Goal: Task Accomplishment & Management: Manage account settings

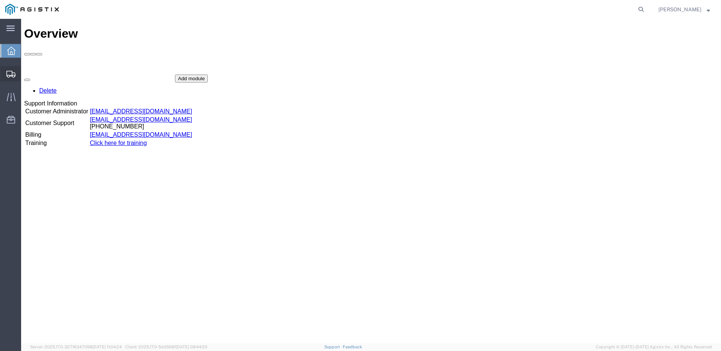
click at [26, 74] on span "Shipments" at bounding box center [23, 73] width 5 height 15
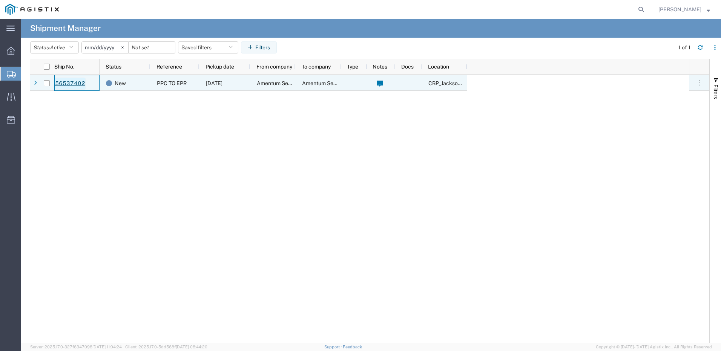
click at [75, 85] on link "56537402" at bounding box center [70, 84] width 31 height 12
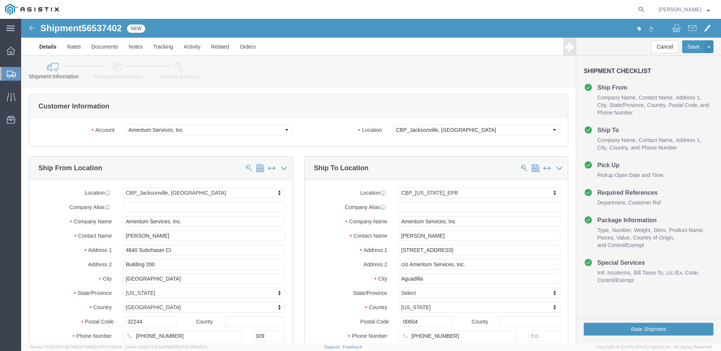
select select "49917"
select select "49933"
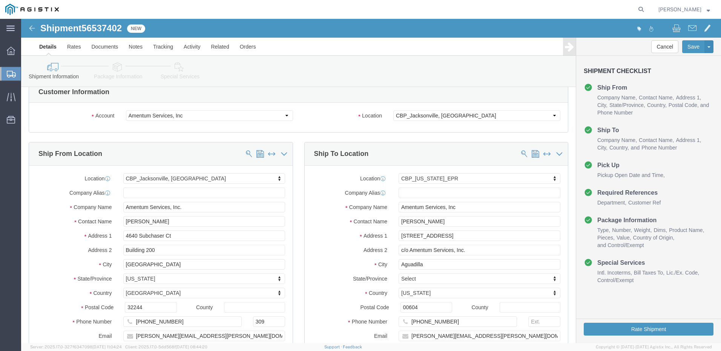
scroll to position [38, 0]
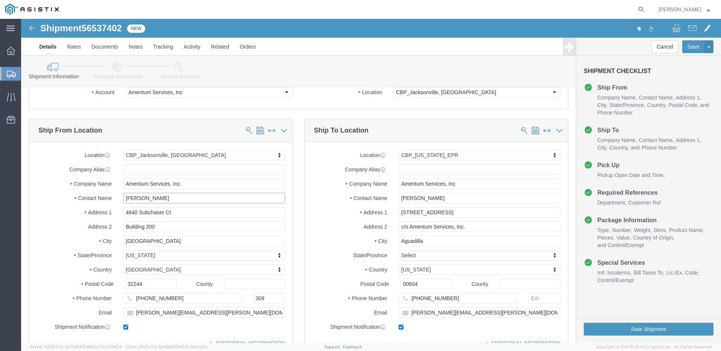
drag, startPoint x: 132, startPoint y: 180, endPoint x: 99, endPoint y: 179, distance: 32.4
click div "[PERSON_NAME]"
click input "4640 Subchaser Ct"
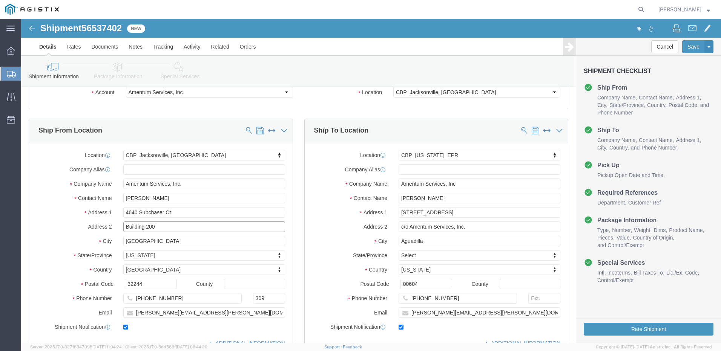
drag, startPoint x: 139, startPoint y: 208, endPoint x: 88, endPoint y: 210, distance: 51.7
click div "Address 2 Building 200"
drag, startPoint x: 375, startPoint y: 194, endPoint x: 432, endPoint y: 194, distance: 56.9
click input "[STREET_ADDRESS]"
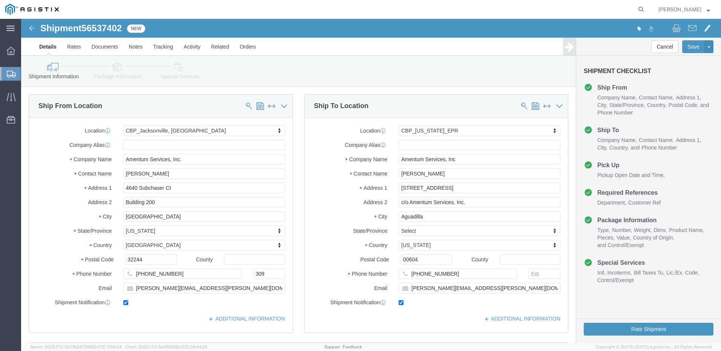
scroll to position [75, 0]
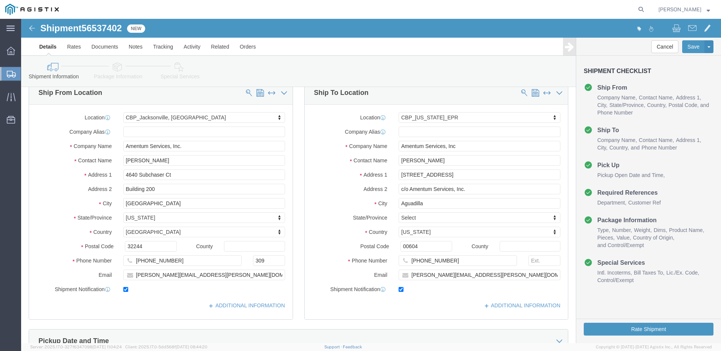
click link "Package Information"
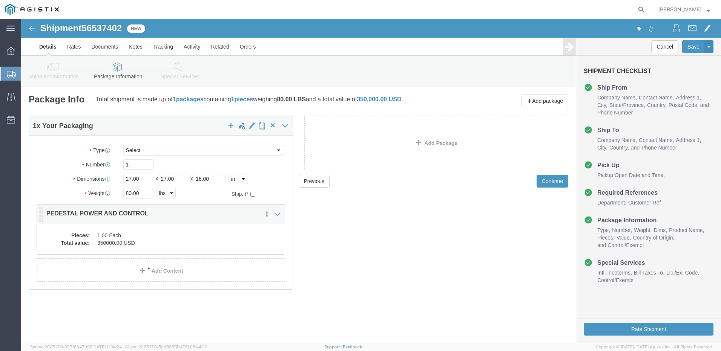
click dd "350000.00 USD"
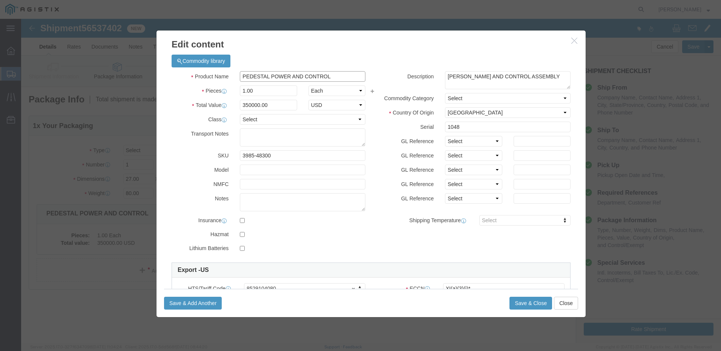
click input "PEDESTAL POWER AND CONTROL"
drag, startPoint x: 314, startPoint y: 58, endPoint x: 210, endPoint y: 57, distance: 104.1
click div "Product Name PEDESTAL POWER AND CONTROL"
drag, startPoint x: 238, startPoint y: 86, endPoint x: 208, endPoint y: 87, distance: 29.8
click div "Total Value 350000.00 Select ADP AED AFN ALL AMD AOA ARS ATS AUD AWG AZN BAM BB…"
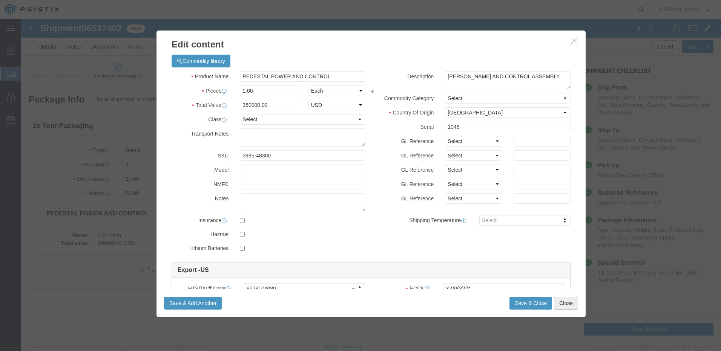
click button "Close"
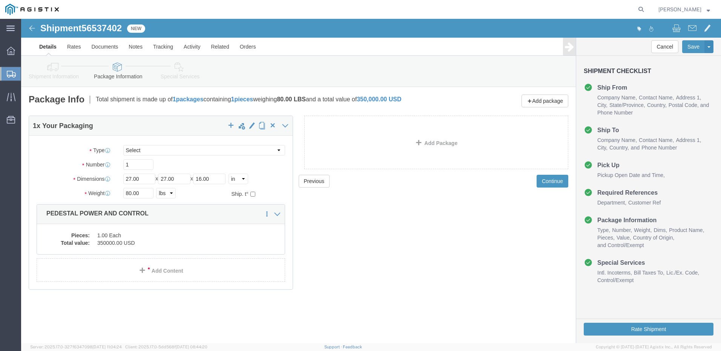
click dd "350000.00 USD"
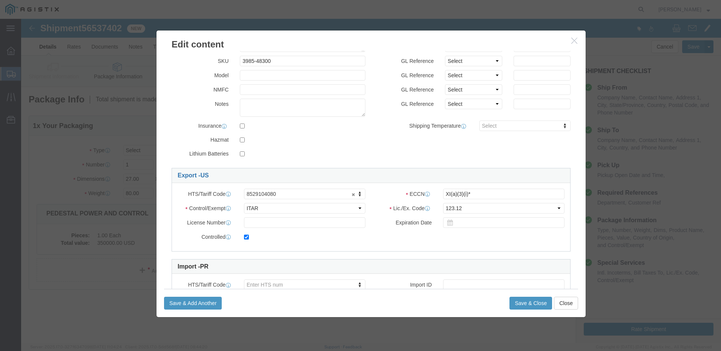
scroll to position [136, 0]
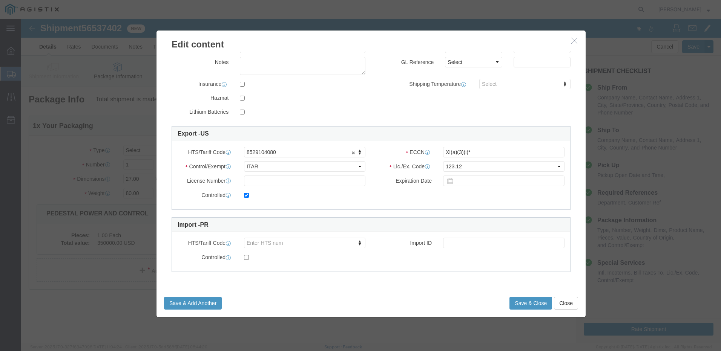
click icon "button"
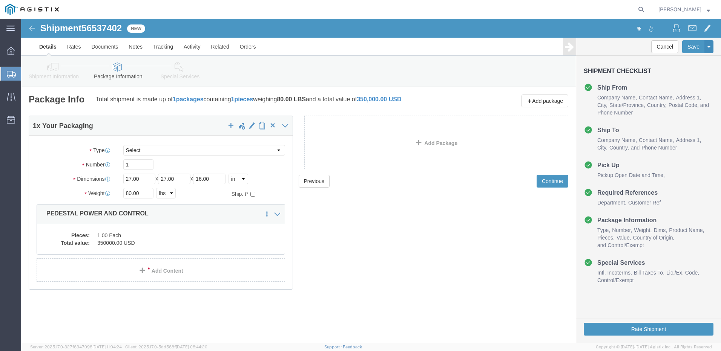
click icon
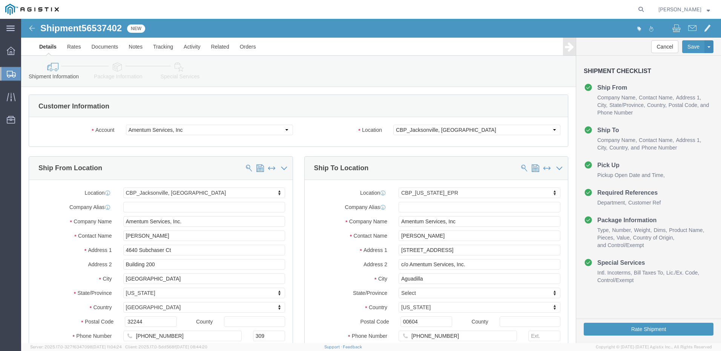
drag, startPoint x: 90, startPoint y: 53, endPoint x: 107, endPoint y: 53, distance: 17.7
click link "Package Information"
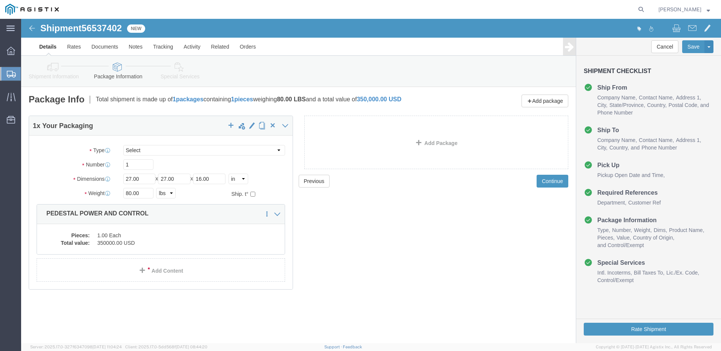
click link "Special Services"
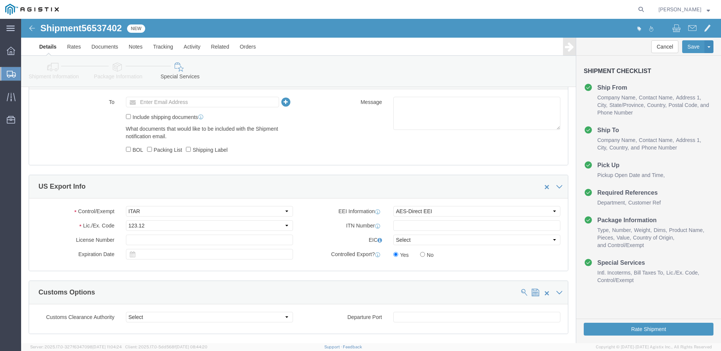
scroll to position [490, 0]
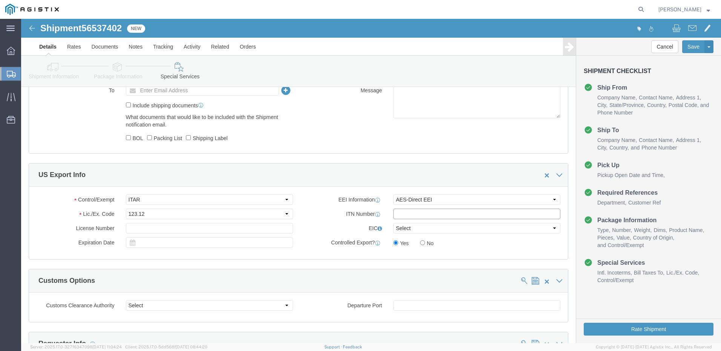
click input "text"
paste input "X20250819975434"
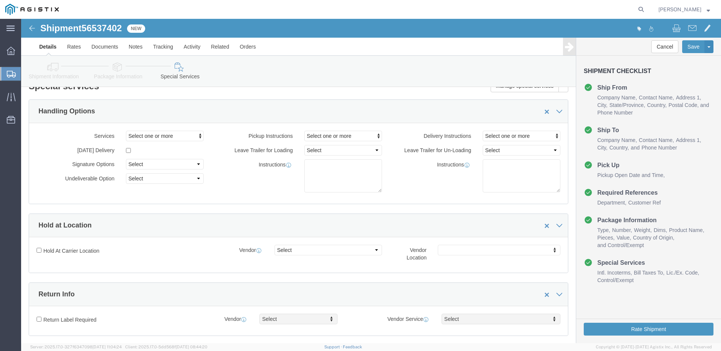
scroll to position [0, 0]
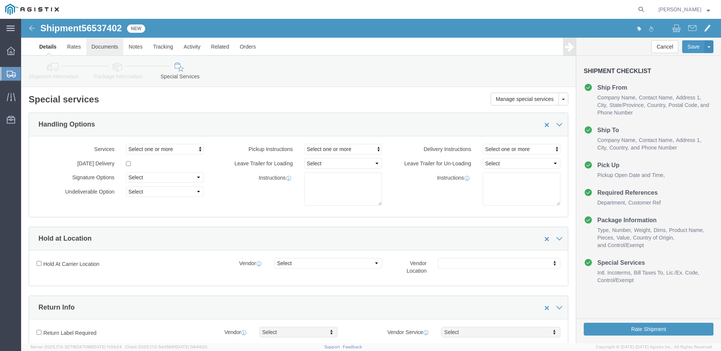
type input "X20250819975434"
click link "Documents"
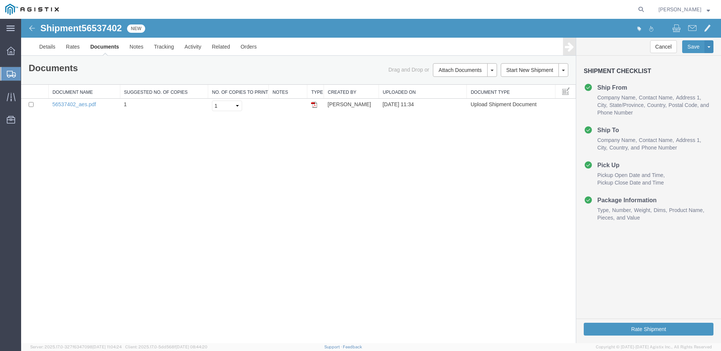
click at [21, 19] on link "Assign To" at bounding box center [21, 19] width 0 height 0
select select
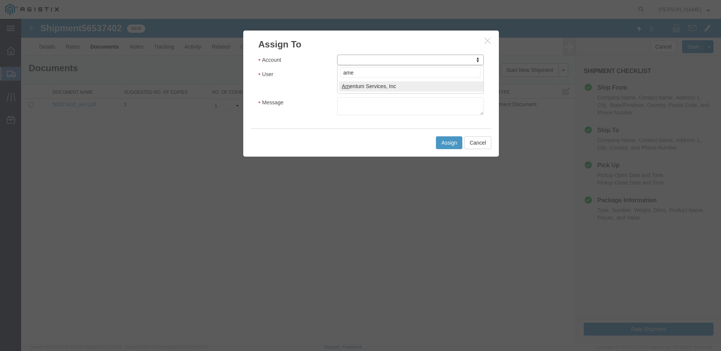
type input "[MEDICAL_DATA]"
select select "101678"
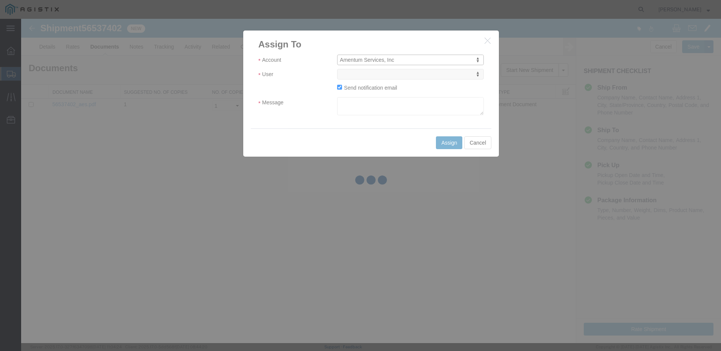
select select
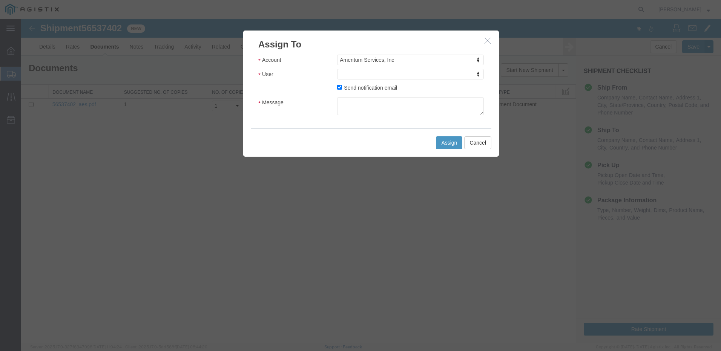
click at [354, 68] on div "Account Amentum Services, Inc Account Amentum Services, Inc Crane Worldwide (Ac…" at bounding box center [370, 85] width 225 height 61
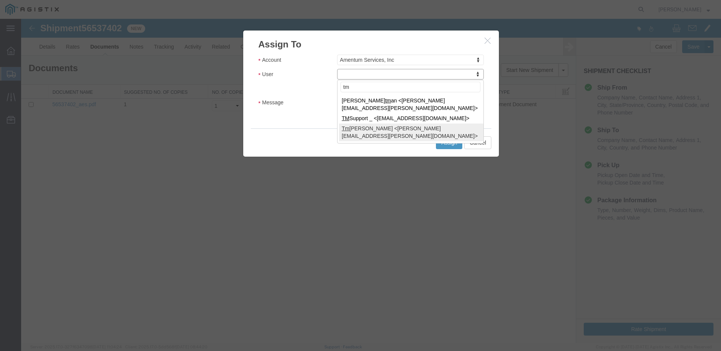
type input "tm"
select select "51622"
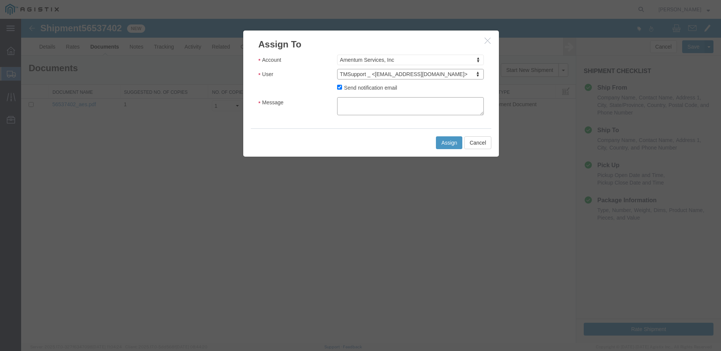
click at [349, 107] on textarea "Message" at bounding box center [410, 106] width 147 height 18
click at [418, 101] on textarea "Message" at bounding box center [410, 106] width 147 height 18
paste textarea "ITN: X20250819975434"
type textarea "ITN: X20250819975434"
click at [454, 142] on button "Assign" at bounding box center [449, 142] width 26 height 13
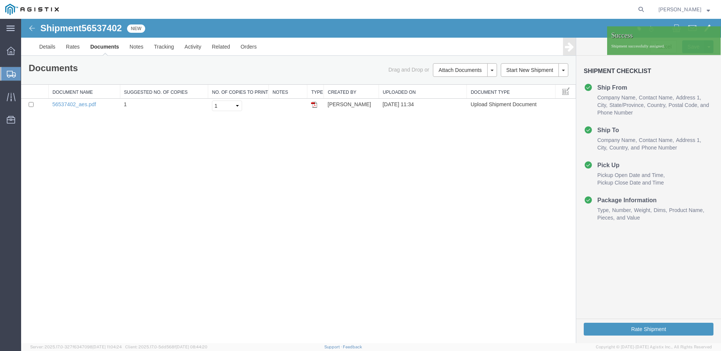
drag, startPoint x: 423, startPoint y: 178, endPoint x: 423, endPoint y: 173, distance: 4.9
click at [423, 178] on div "Shipment 56537402 1 of 1 New Details Rates Documents Notes Tracking Activity Re…" at bounding box center [371, 181] width 700 height 325
